Goal: Transaction & Acquisition: Download file/media

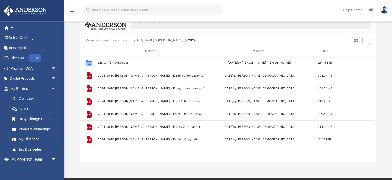
scroll to position [116, 295]
click at [135, 39] on button "[PERSON_NAME] & [PERSON_NAME]" at bounding box center [156, 40] width 55 height 5
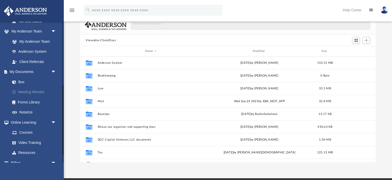
scroll to position [129, 0]
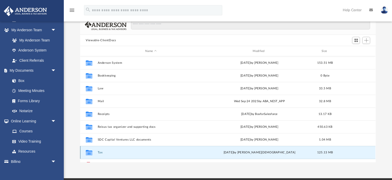
click at [101, 152] on button "Tax" at bounding box center [151, 151] width 106 height 3
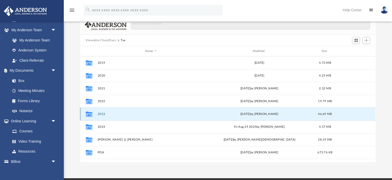
click at [104, 112] on button "2023" at bounding box center [151, 113] width 106 height 3
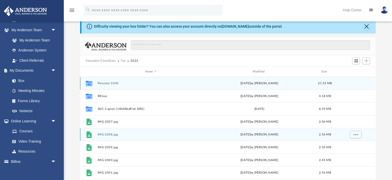
scroll to position [13, 0]
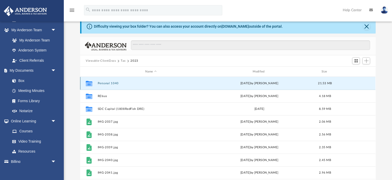
click at [111, 82] on button "Personal 1040" at bounding box center [151, 82] width 106 height 3
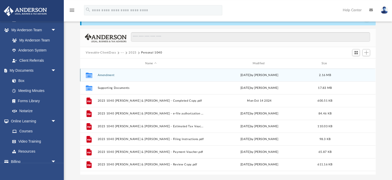
scroll to position [21, 0]
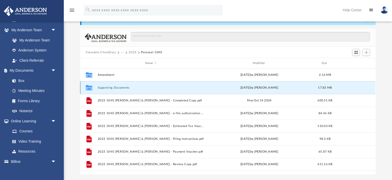
click at [110, 87] on button "Supporting Documents" at bounding box center [151, 87] width 106 height 3
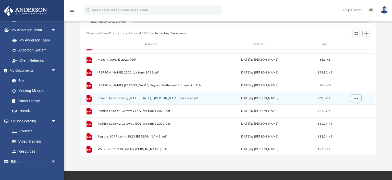
scroll to position [40, 0]
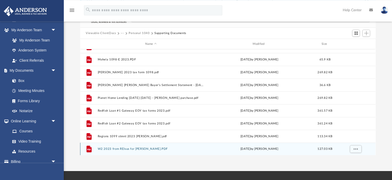
click at [120, 148] on button "W2 2023 from REIsus for Joe.PDF" at bounding box center [151, 148] width 106 height 3
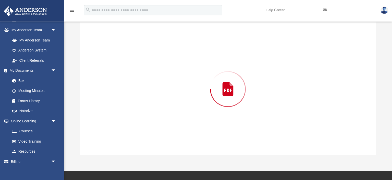
click at [120, 148] on div "Preview" at bounding box center [227, 89] width 295 height 132
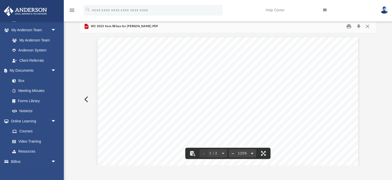
scroll to position [0, 0]
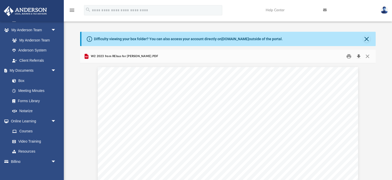
click at [357, 55] on button "Download" at bounding box center [358, 56] width 9 height 8
click at [367, 40] on button "Close" at bounding box center [366, 38] width 7 height 7
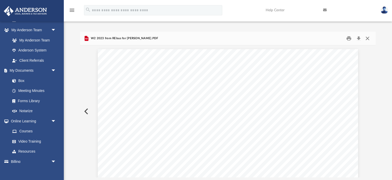
click at [367, 40] on button "Close" at bounding box center [367, 38] width 9 height 8
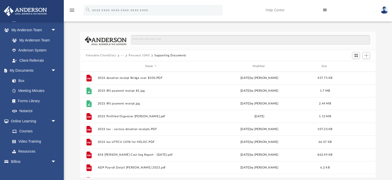
click at [140, 56] on button "Personal 1040" at bounding box center [139, 55] width 21 height 5
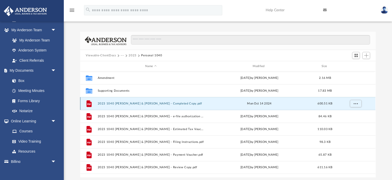
click at [147, 103] on button "2023 1040 Hoback, Leslie & Joe - Completed Copy.pdf" at bounding box center [151, 103] width 106 height 3
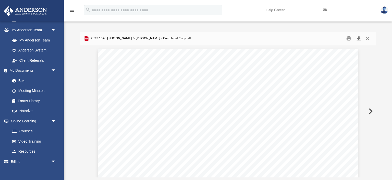
click at [359, 38] on button "Download" at bounding box center [358, 38] width 9 height 8
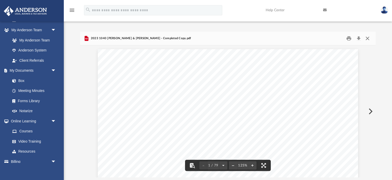
click at [367, 38] on button "Close" at bounding box center [367, 38] width 9 height 8
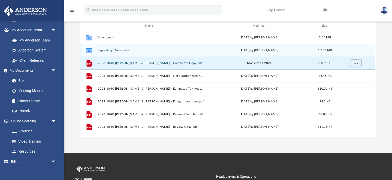
scroll to position [46, 0]
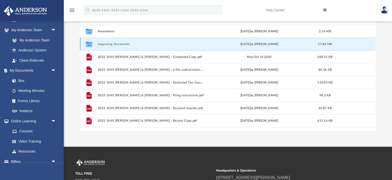
click at [109, 44] on button "Supporting Documents" at bounding box center [151, 43] width 106 height 3
click at [112, 45] on button "Supporting Documents" at bounding box center [151, 43] width 106 height 3
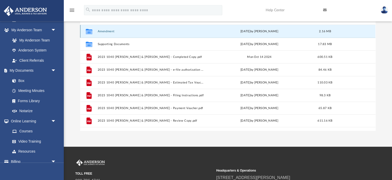
click at [108, 31] on button "Amendment" at bounding box center [151, 31] width 106 height 3
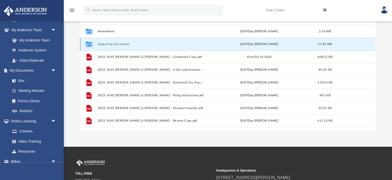
click at [108, 44] on button "Supporting Documents" at bounding box center [151, 43] width 106 height 3
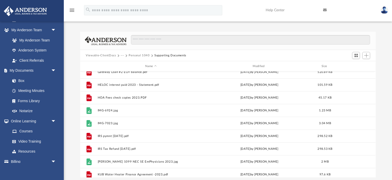
scroll to position [147, 0]
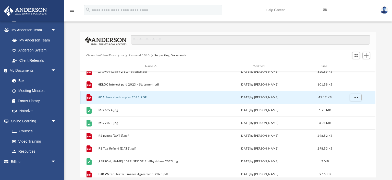
click at [128, 98] on button "HOA Fees check copies 2023.PDF" at bounding box center [151, 97] width 106 height 3
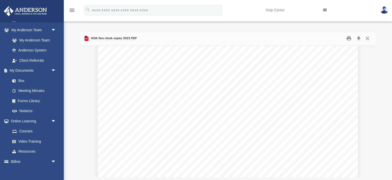
scroll to position [702, 0]
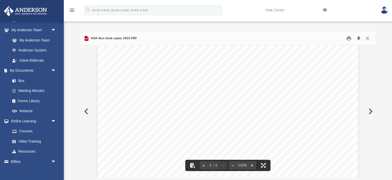
click at [359, 38] on button "Download" at bounding box center [358, 38] width 9 height 8
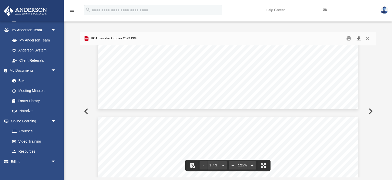
scroll to position [0, 0]
click at [368, 38] on button "Close" at bounding box center [367, 38] width 9 height 8
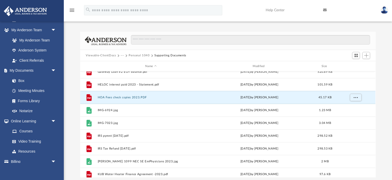
click at [138, 54] on button "Personal 1040" at bounding box center [139, 55] width 21 height 5
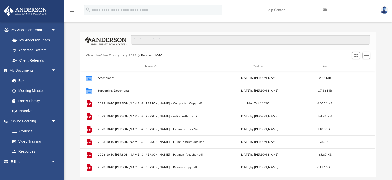
click at [131, 55] on button "2023" at bounding box center [133, 55] width 8 height 5
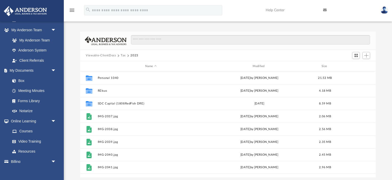
click at [124, 55] on button "Tax" at bounding box center [123, 55] width 5 height 5
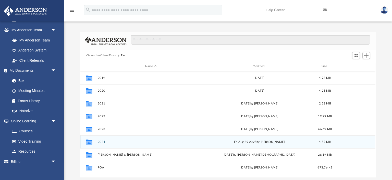
click at [100, 139] on div "Collaborated Folder 2024 Fri Aug 29 2025 by Alex Price 4.57 MB" at bounding box center [227, 141] width 295 height 13
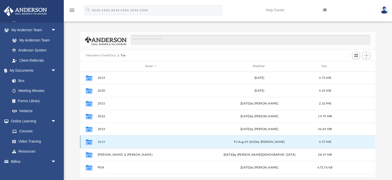
click at [101, 141] on button "2024" at bounding box center [151, 141] width 106 height 3
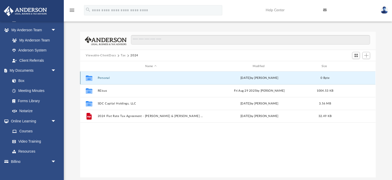
click at [102, 78] on button "Personal" at bounding box center [151, 77] width 106 height 3
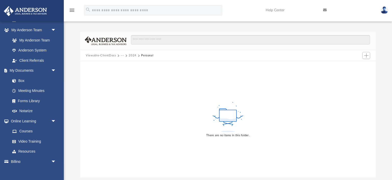
click at [131, 56] on button "2024" at bounding box center [133, 55] width 8 height 5
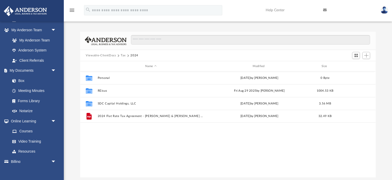
scroll to position [116, 295]
click at [122, 56] on button "Tax" at bounding box center [123, 55] width 5 height 5
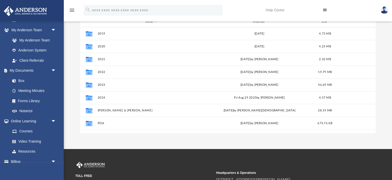
scroll to position [52, 0]
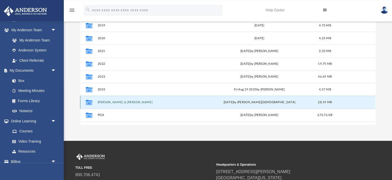
click at [107, 102] on button "[PERSON_NAME] & [PERSON_NAME]" at bounding box center [151, 101] width 106 height 3
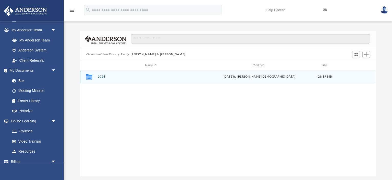
scroll to position [0, 0]
click at [101, 74] on div "Collaborated Folder 2024 Mon Sep 29 2025 by Oshee Jain 28.19 MB" at bounding box center [227, 77] width 295 height 13
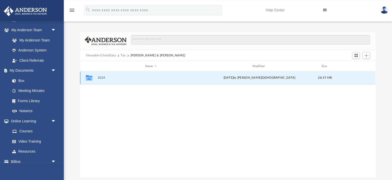
click at [101, 78] on button "2024" at bounding box center [151, 77] width 106 height 3
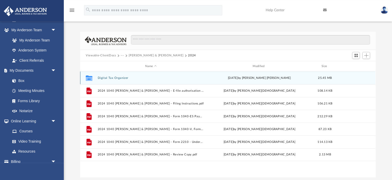
click at [101, 78] on button "Digital Tax Organizer" at bounding box center [151, 77] width 106 height 3
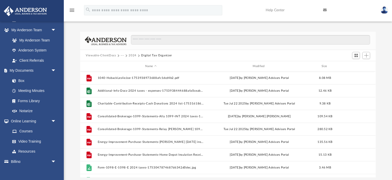
click at [132, 55] on button "2024" at bounding box center [133, 55] width 8 height 5
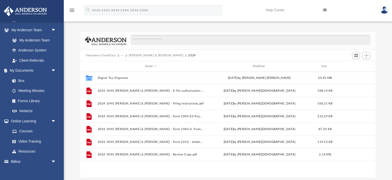
click at [132, 55] on button "[PERSON_NAME] & [PERSON_NAME]" at bounding box center [156, 55] width 55 height 5
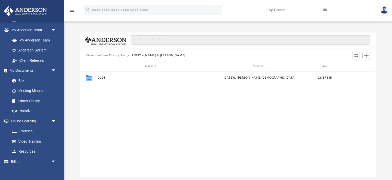
click at [122, 55] on button "Tax" at bounding box center [123, 55] width 5 height 5
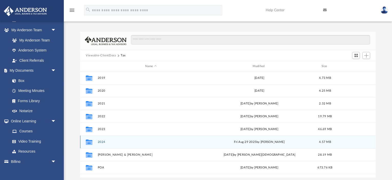
click at [101, 142] on button "2024" at bounding box center [151, 141] width 106 height 3
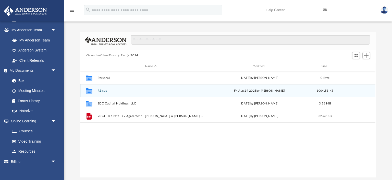
click at [103, 90] on button "REisus" at bounding box center [151, 90] width 106 height 3
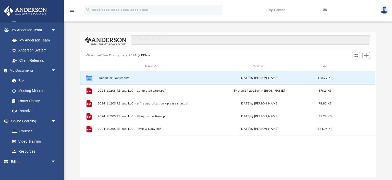
click at [118, 78] on button "Supporting Documents" at bounding box center [151, 77] width 106 height 3
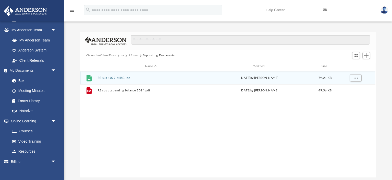
click at [115, 78] on button "REIsus 1099-MISC.jpg" at bounding box center [151, 77] width 106 height 3
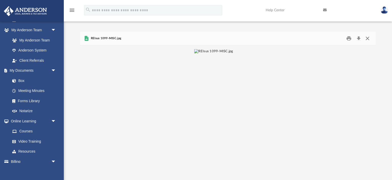
click at [368, 39] on button "Close" at bounding box center [367, 38] width 9 height 8
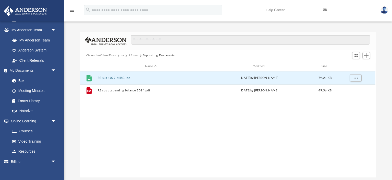
click at [134, 55] on button "REisus" at bounding box center [133, 55] width 9 height 5
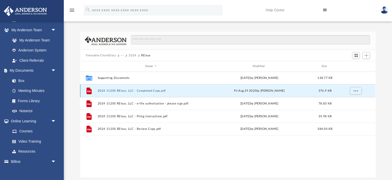
click at [113, 90] on button "2024 1120S REIsus, LLC - Completed Copy.pdf" at bounding box center [151, 90] width 106 height 3
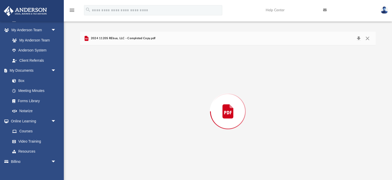
click at [113, 90] on div "Preview" at bounding box center [227, 111] width 295 height 132
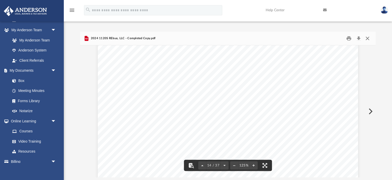
click at [368, 38] on button "Close" at bounding box center [367, 38] width 9 height 8
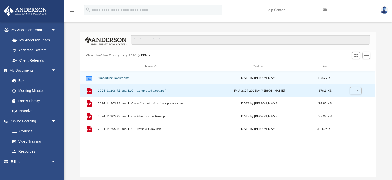
click at [106, 78] on button "Supporting Documents" at bounding box center [151, 77] width 106 height 3
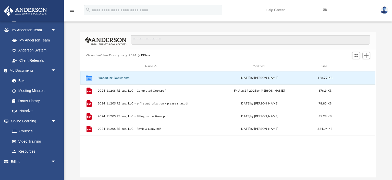
click at [106, 78] on button "Supporting Documents" at bounding box center [151, 77] width 106 height 3
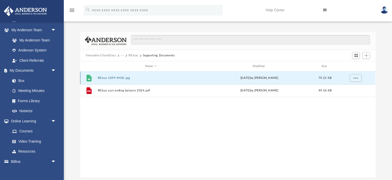
click at [115, 77] on button "REIsus 1099-MISC.jpg" at bounding box center [151, 77] width 106 height 3
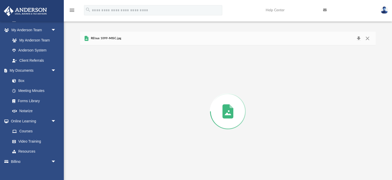
click at [115, 77] on div "Preview" at bounding box center [227, 111] width 295 height 132
click at [359, 38] on button "Download" at bounding box center [358, 38] width 9 height 8
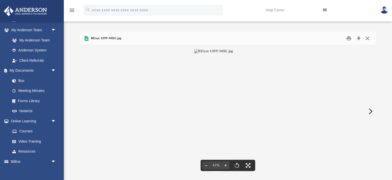
click at [367, 39] on button "Close" at bounding box center [367, 38] width 9 height 8
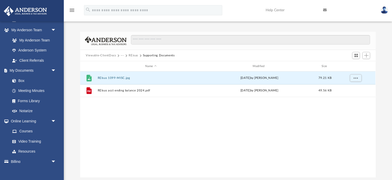
click at [132, 56] on button "REisus" at bounding box center [133, 55] width 9 height 5
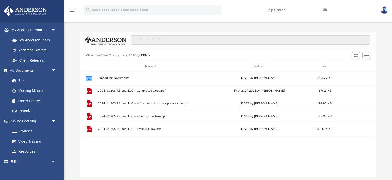
click at [132, 56] on button "2024" at bounding box center [133, 55] width 8 height 5
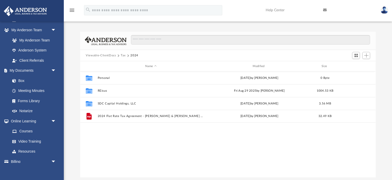
click at [123, 56] on button "Tax" at bounding box center [123, 55] width 5 height 5
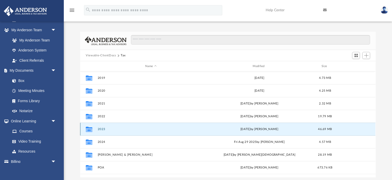
click at [102, 128] on button "2023" at bounding box center [151, 128] width 106 height 3
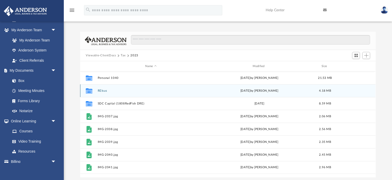
click at [104, 92] on button "REIsus" at bounding box center [151, 90] width 106 height 3
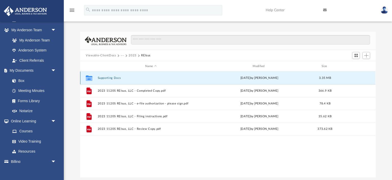
click at [105, 79] on button "Supporting Docs" at bounding box center [151, 77] width 106 height 3
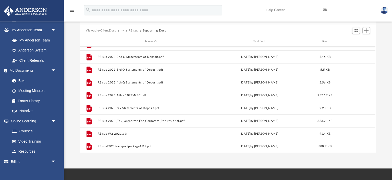
scroll to position [26, 0]
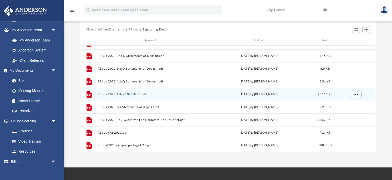
click at [113, 93] on button "REIsus 2023 Atlas 1099-NEC.pdf" at bounding box center [151, 93] width 106 height 3
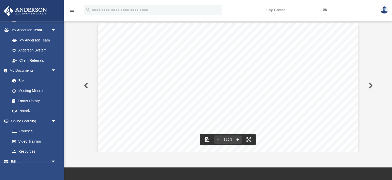
scroll to position [0, 0]
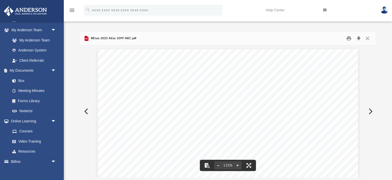
click at [359, 38] on button "Download" at bounding box center [358, 38] width 9 height 8
